Goal: Check status: Check status

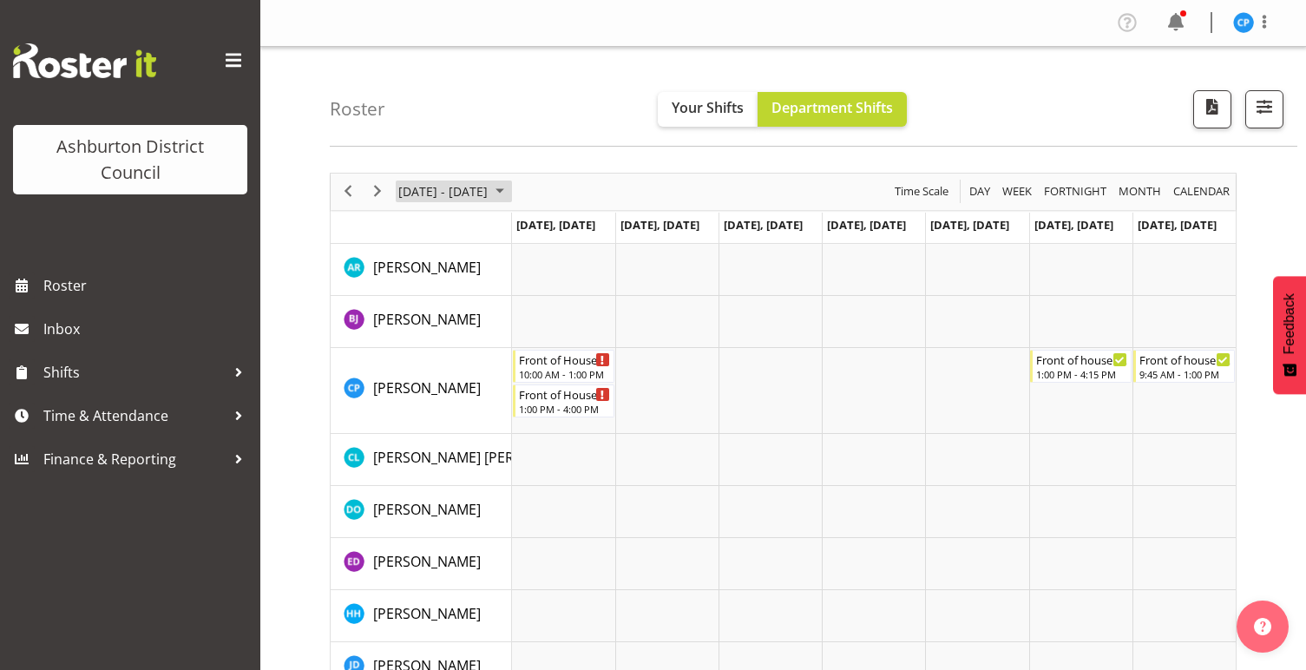
click at [432, 194] on span "[DATE] - [DATE]" at bounding box center [443, 192] width 93 height 22
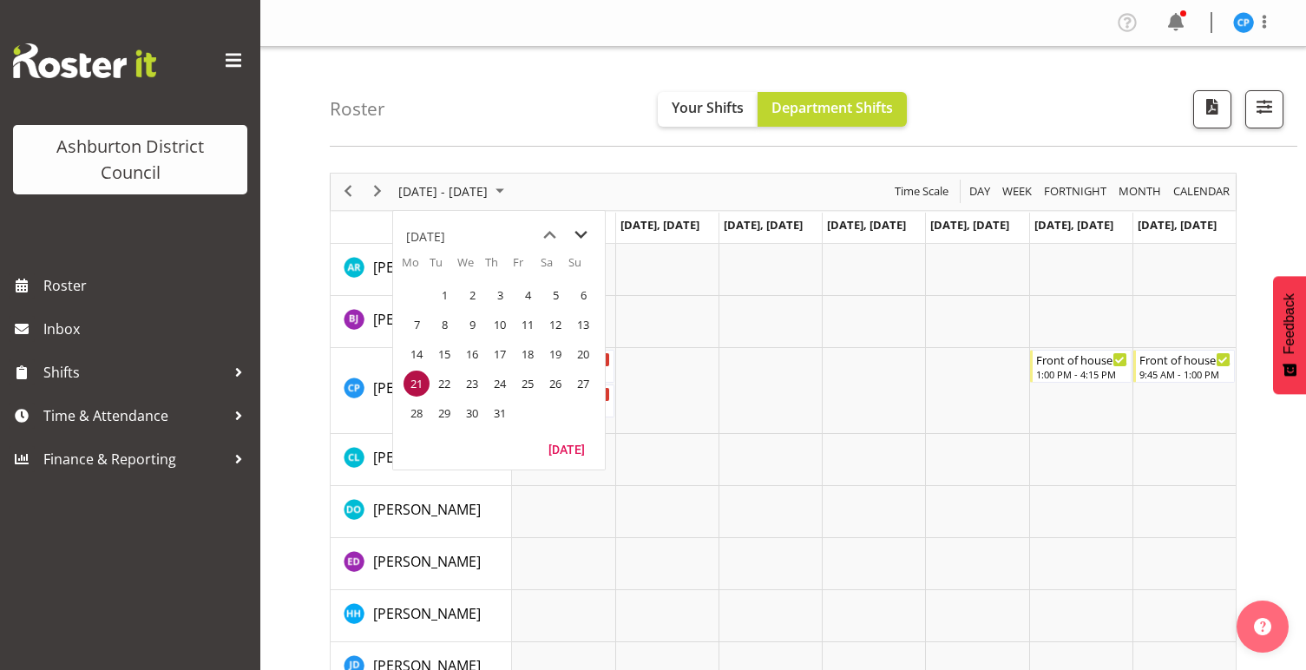
click at [571, 233] on span "next month" at bounding box center [581, 235] width 30 height 31
click at [409, 371] on span "22" at bounding box center [417, 384] width 26 height 26
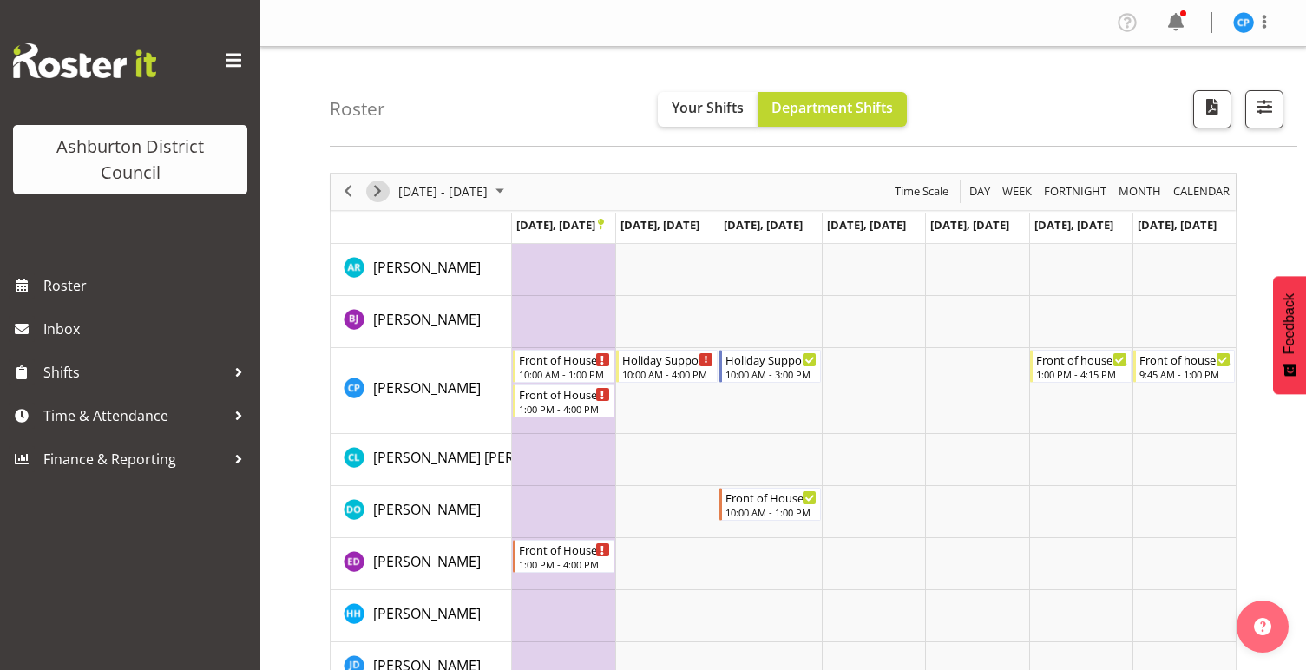
click at [385, 194] on span "Next" at bounding box center [377, 192] width 21 height 22
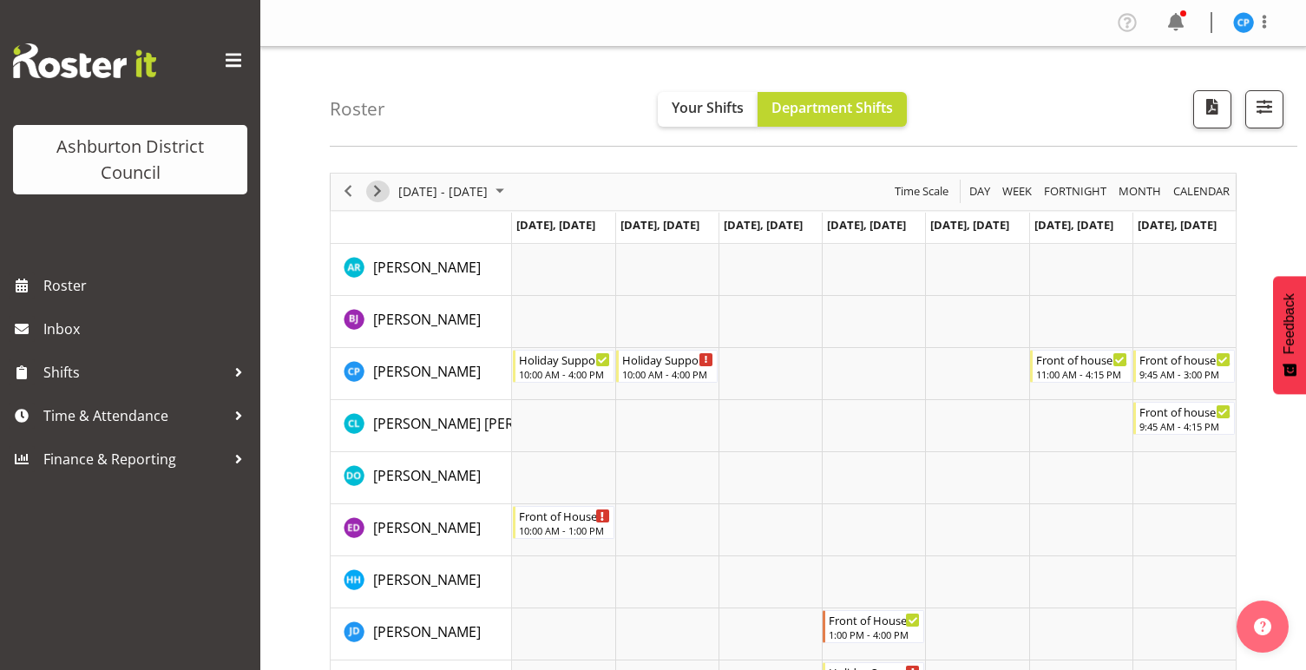
click at [377, 192] on span "Next" at bounding box center [377, 192] width 21 height 22
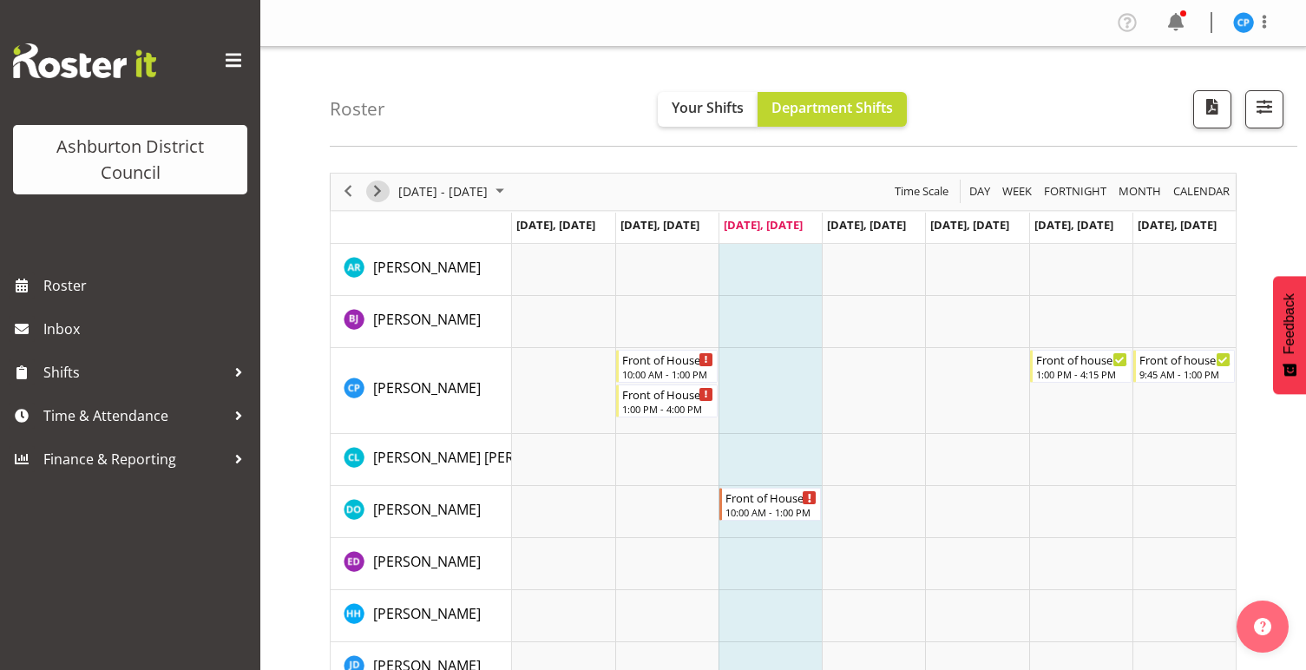
click at [376, 191] on span "Next" at bounding box center [377, 192] width 21 height 22
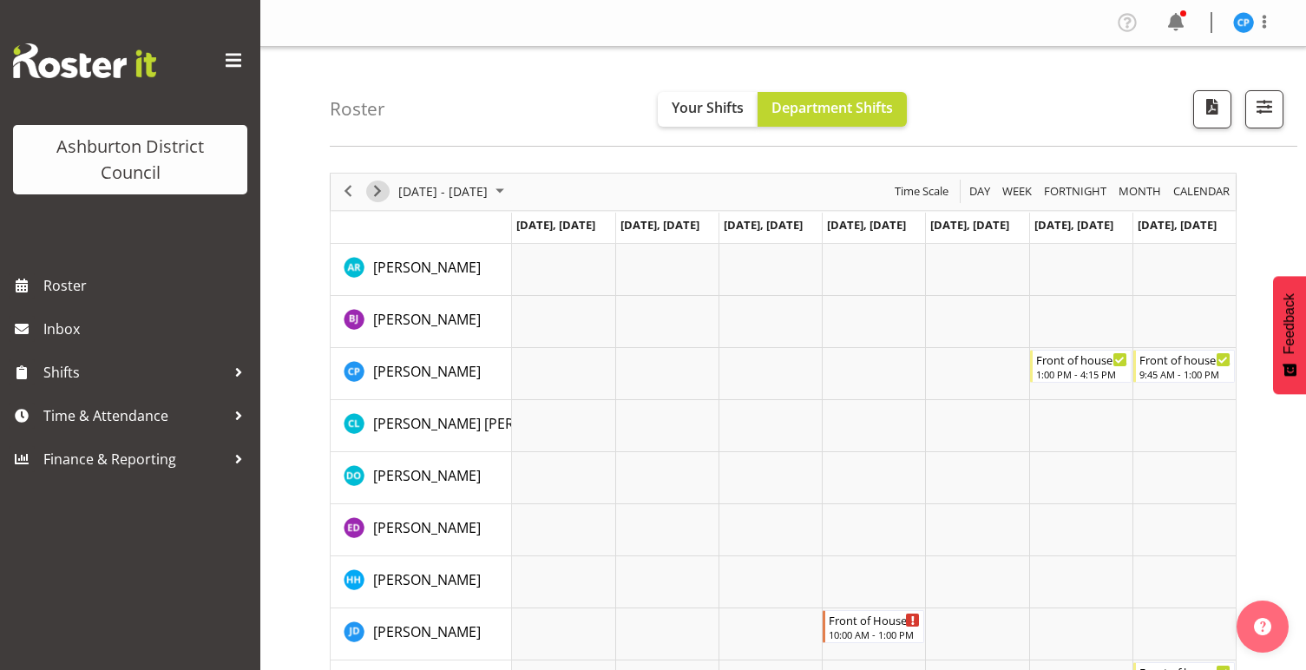
click at [378, 187] on span "Next" at bounding box center [377, 192] width 21 height 22
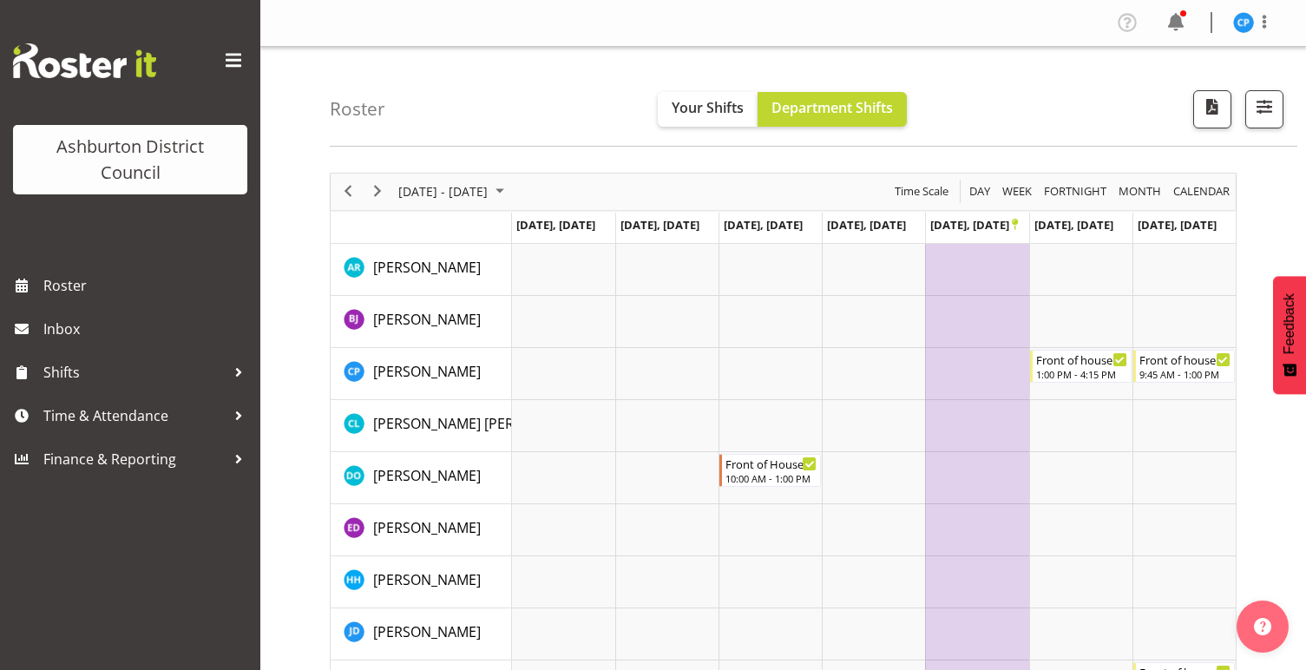
click at [454, 174] on div "[DATE] - [DATE]" at bounding box center [453, 192] width 122 height 36
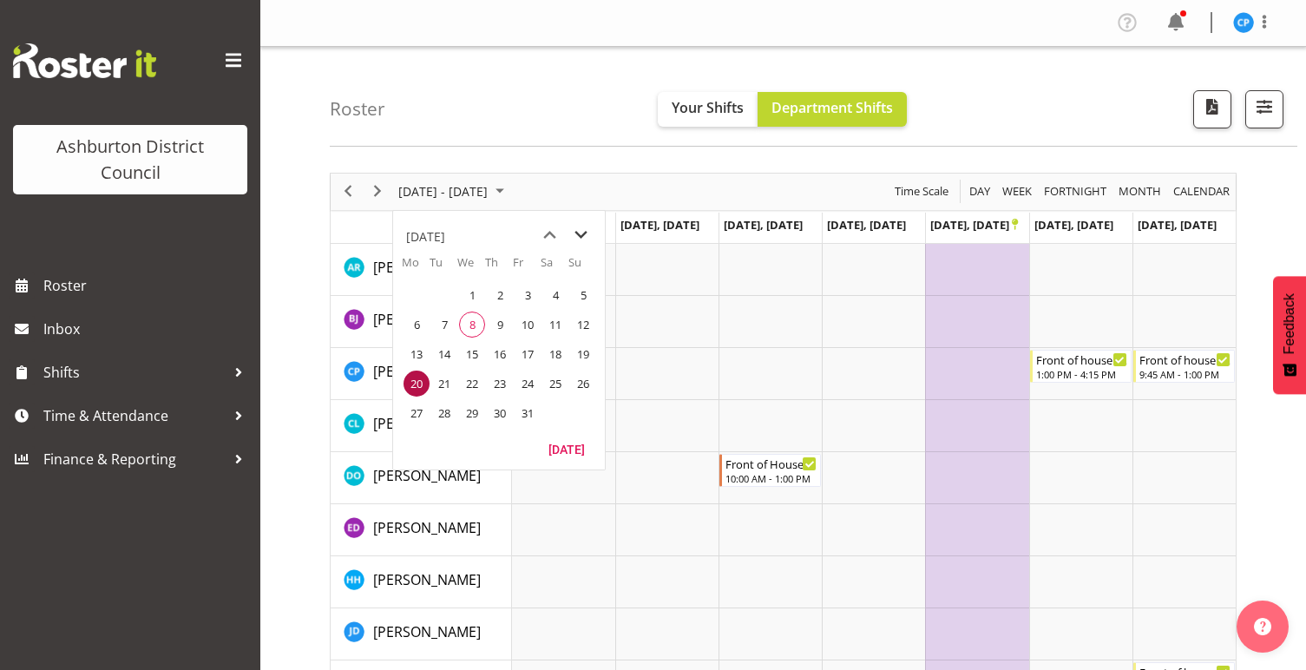
click at [577, 238] on span "next month" at bounding box center [581, 235] width 30 height 31
click at [476, 356] on span "17" at bounding box center [472, 354] width 26 height 26
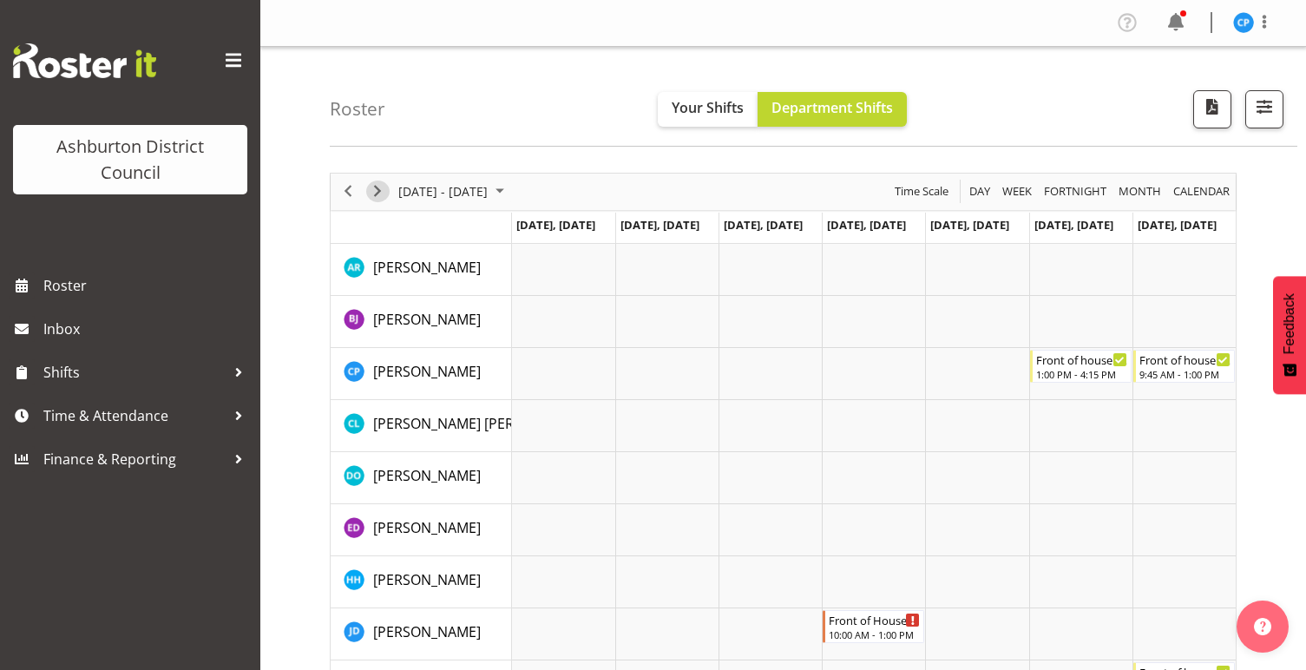
click at [377, 183] on span "Next" at bounding box center [377, 192] width 21 height 22
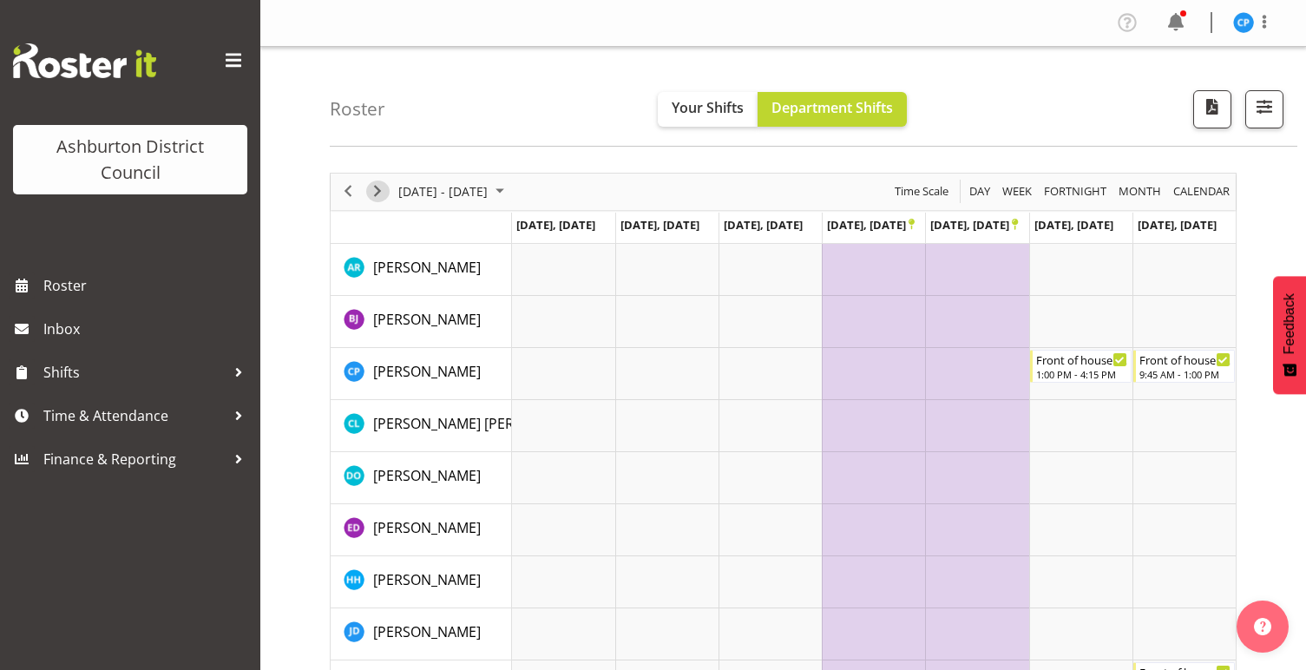
scroll to position [1, 0]
click at [376, 174] on div "next period" at bounding box center [378, 191] width 30 height 36
